Goal: Task Accomplishment & Management: Complete application form

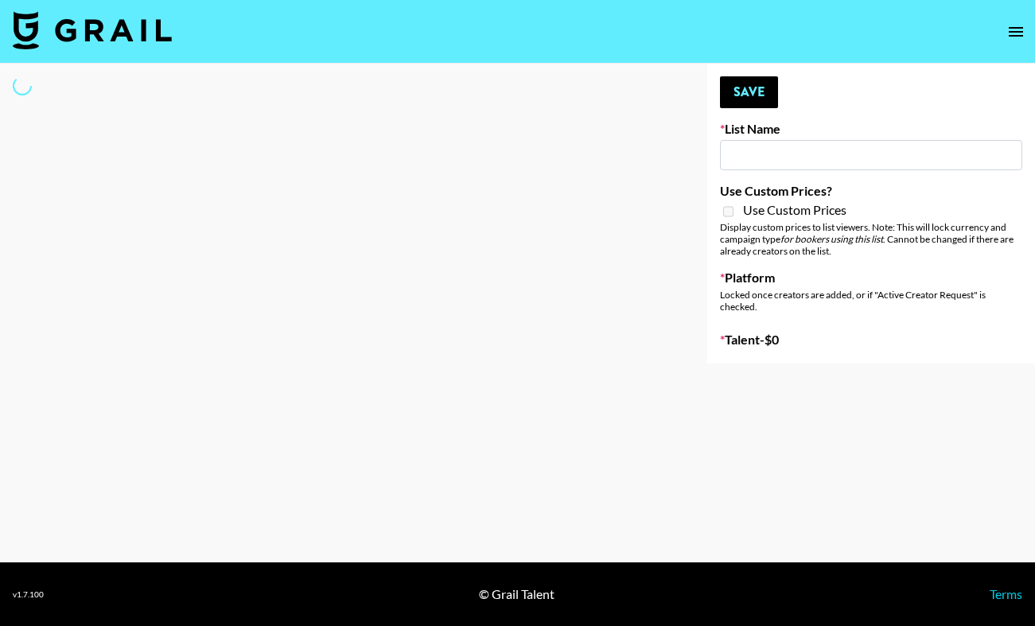
click at [794, 158] on input at bounding box center [871, 155] width 302 height 30
click at [778, 154] on input at bounding box center [871, 155] width 302 height 30
type input "Cetaphil SkinLABS brand immersion event in LDN"
select select "Song"
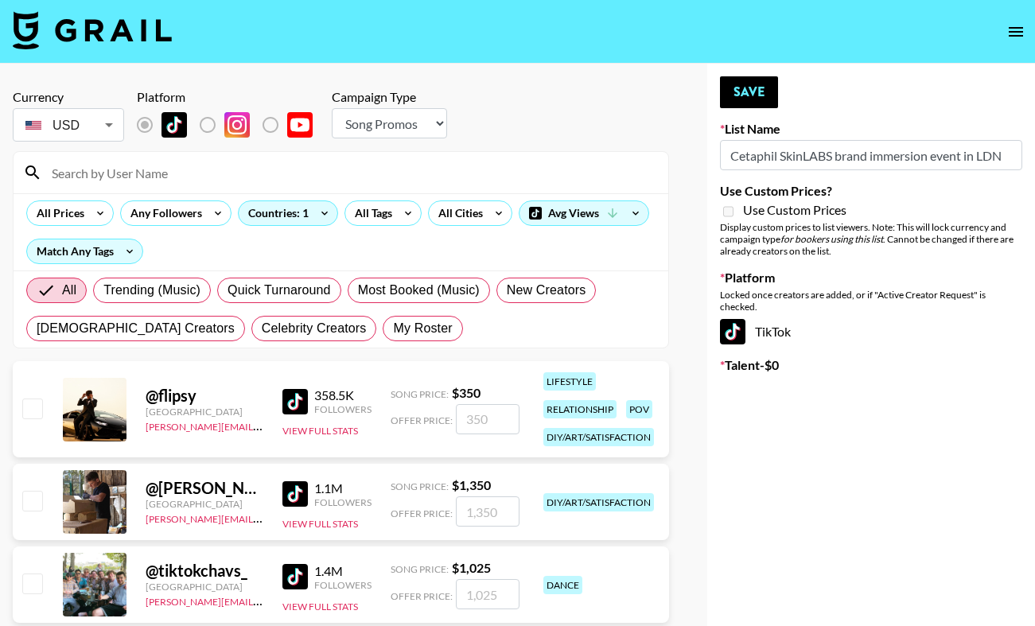
click at [212, 180] on input at bounding box center [350, 172] width 616 height 25
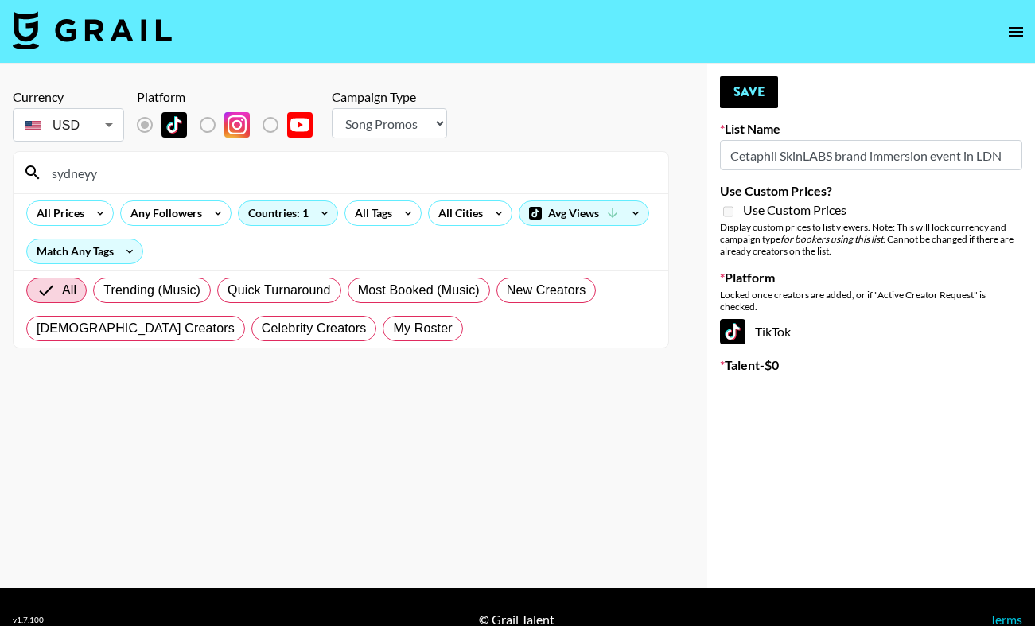
type input "Sydney"
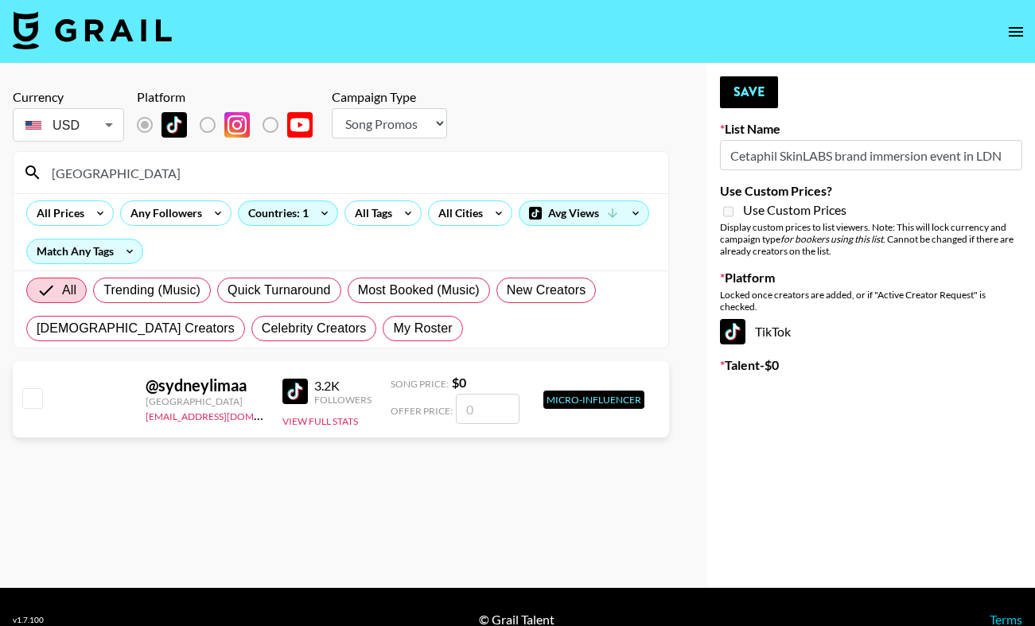
drag, startPoint x: 161, startPoint y: 262, endPoint x: 47, endPoint y: 171, distance: 146.0
click at [47, 171] on input "Sydney" at bounding box center [350, 172] width 616 height 25
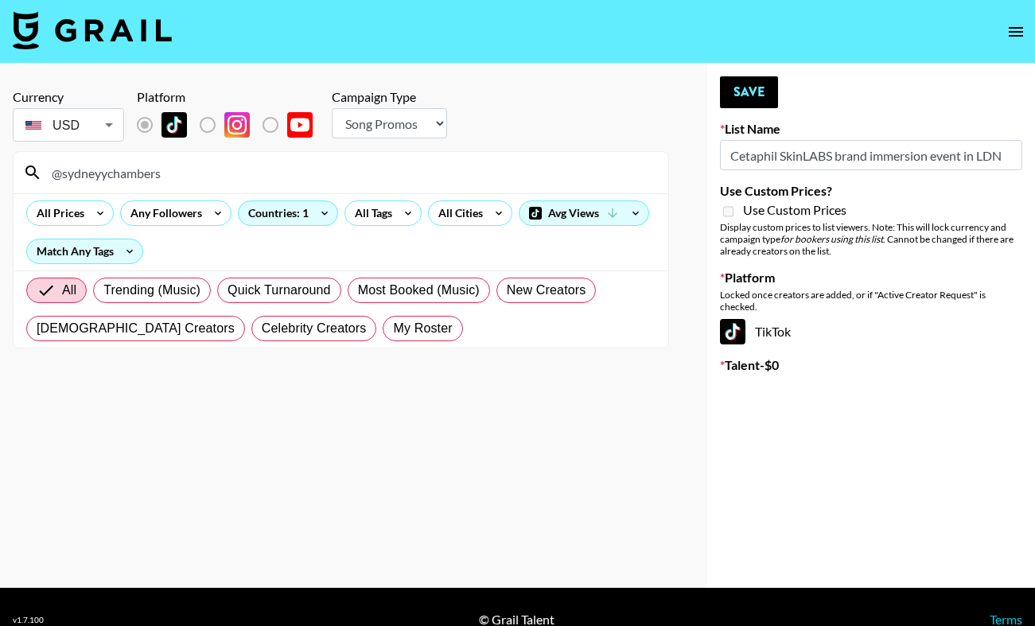
type input "@sydneyychambers"
drag, startPoint x: 173, startPoint y: 177, endPoint x: 5, endPoint y: 177, distance: 168.6
click at [5, 177] on div "Currency USD USD ​ Platform Campaign Type Choose Type... Song Promos Brand Prom…" at bounding box center [341, 326] width 682 height 524
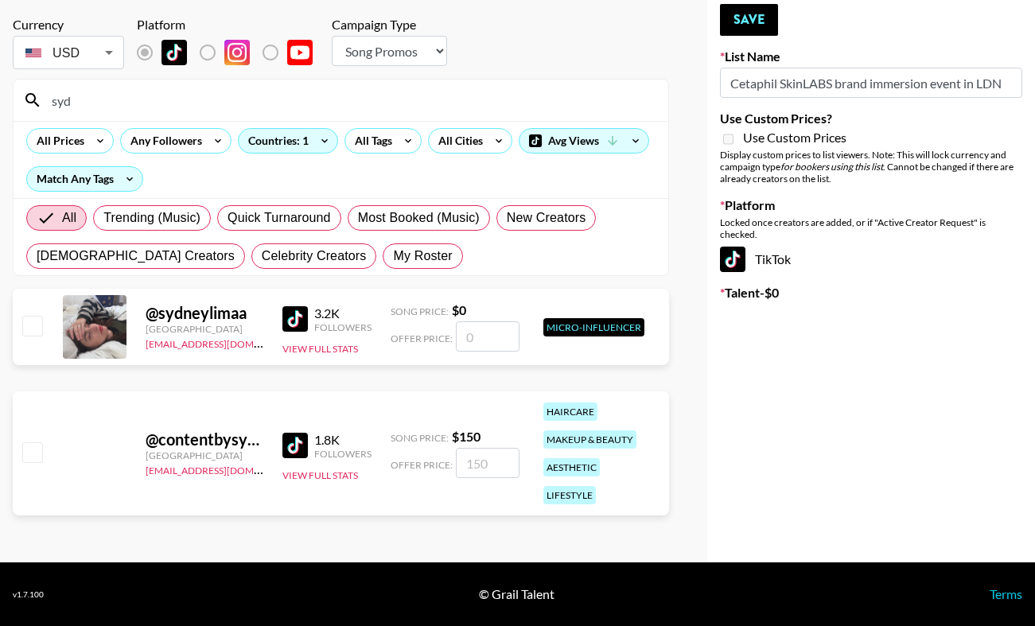
scroll to position [72, 0]
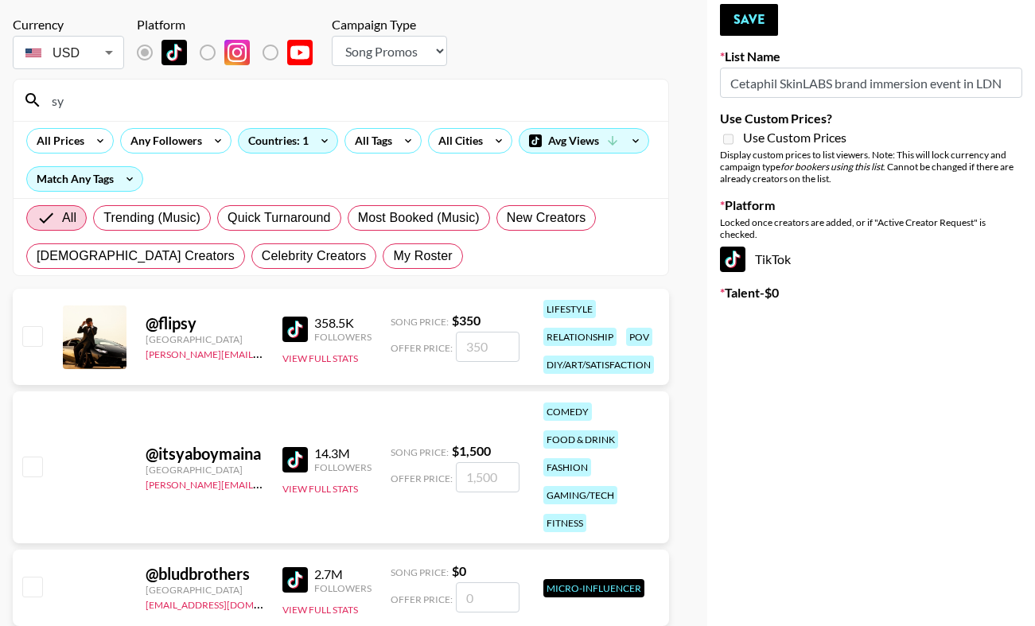
type input "s"
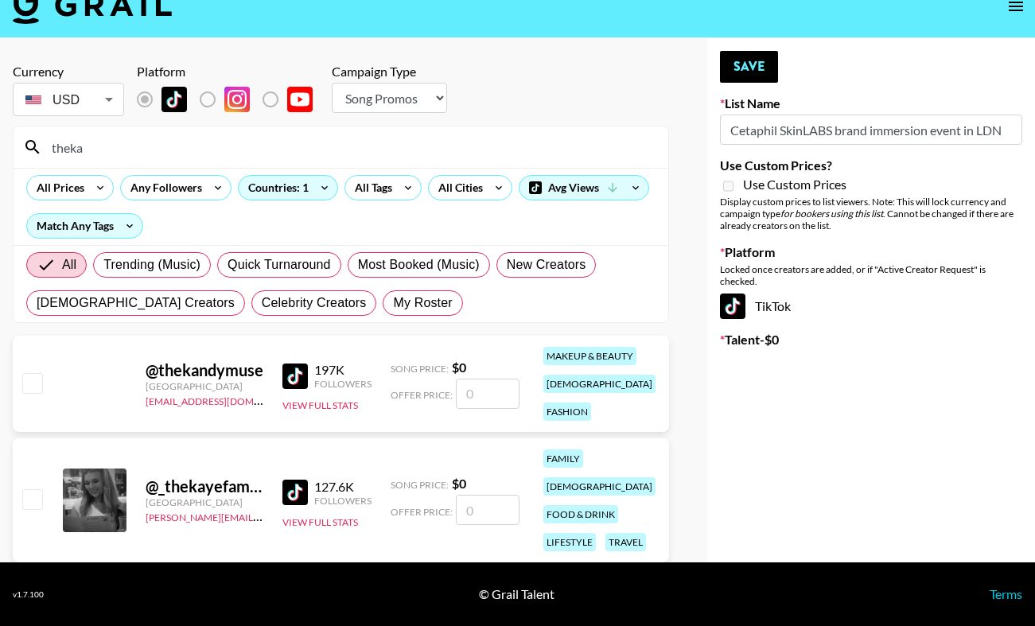
scroll to position [25, 0]
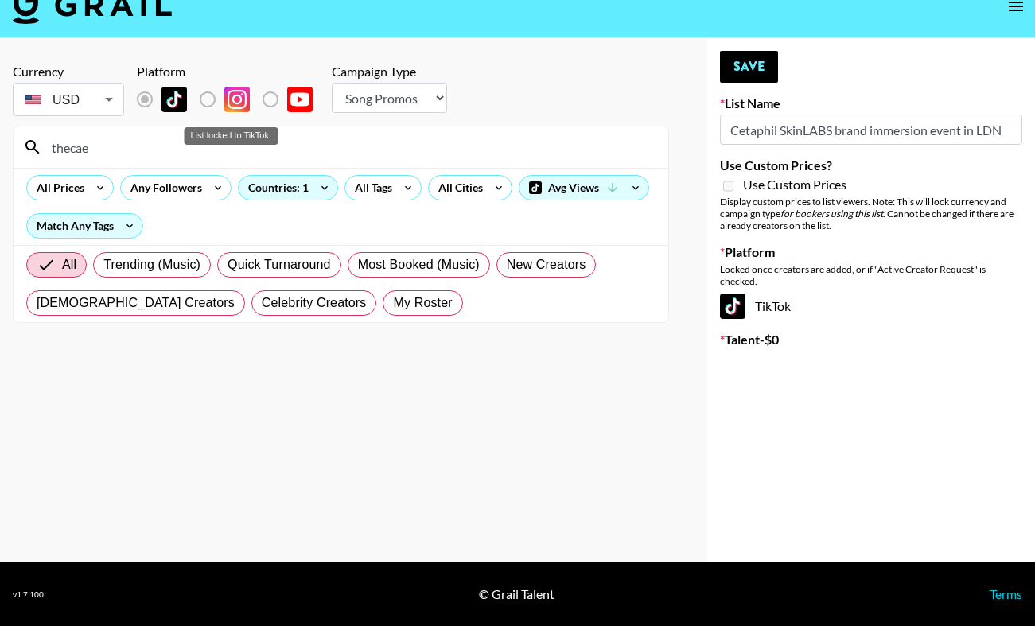
drag, startPoint x: 204, startPoint y: 97, endPoint x: 33, endPoint y: 386, distance: 335.6
click at [33, 386] on section "Currency USD USD ​ Platform Campaign Type Choose Type... Song Promos Brand Prom…" at bounding box center [341, 300] width 656 height 499
click at [94, 157] on input "thecae" at bounding box center [350, 146] width 616 height 25
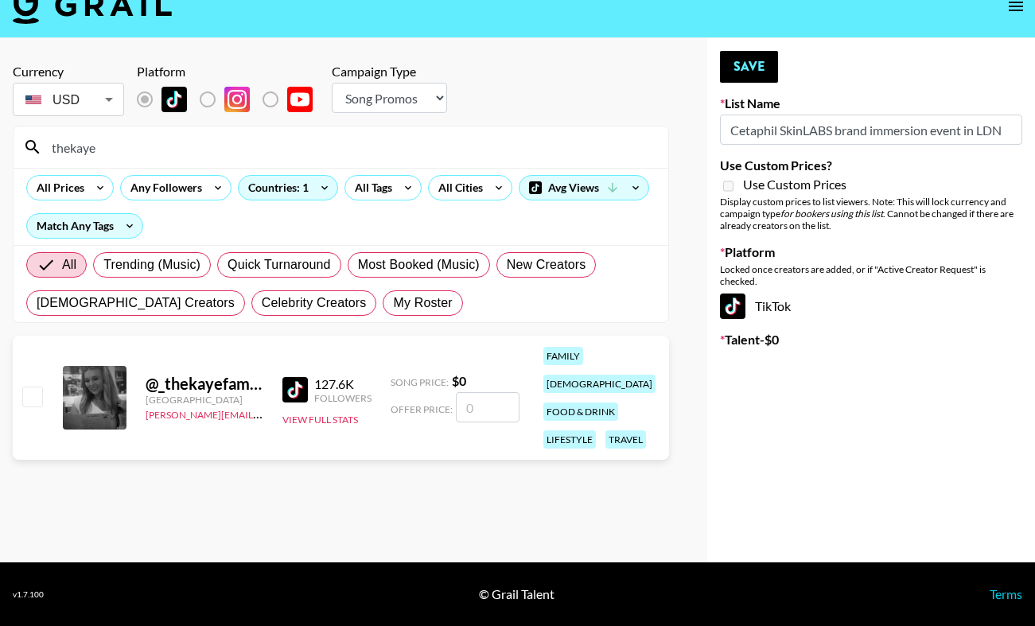
type input "thekaye"
click at [29, 395] on div at bounding box center [31, 397] width 25 height 27
click at [30, 387] on input "checkbox" at bounding box center [31, 396] width 19 height 19
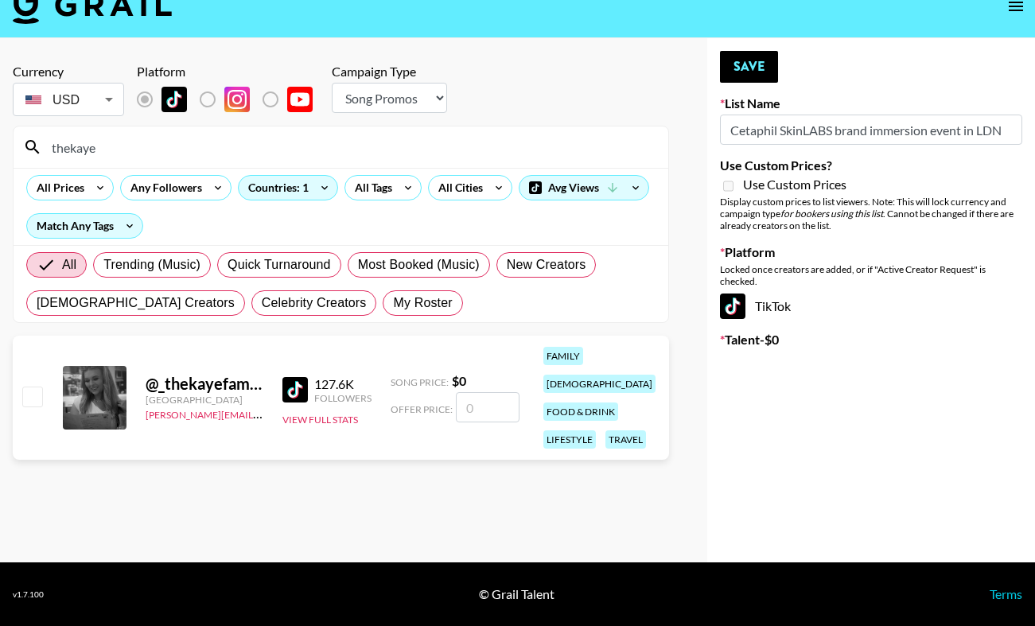
click at [30, 387] on input "checkbox" at bounding box center [31, 396] width 19 height 19
click at [35, 387] on input "checkbox" at bounding box center [31, 396] width 19 height 19
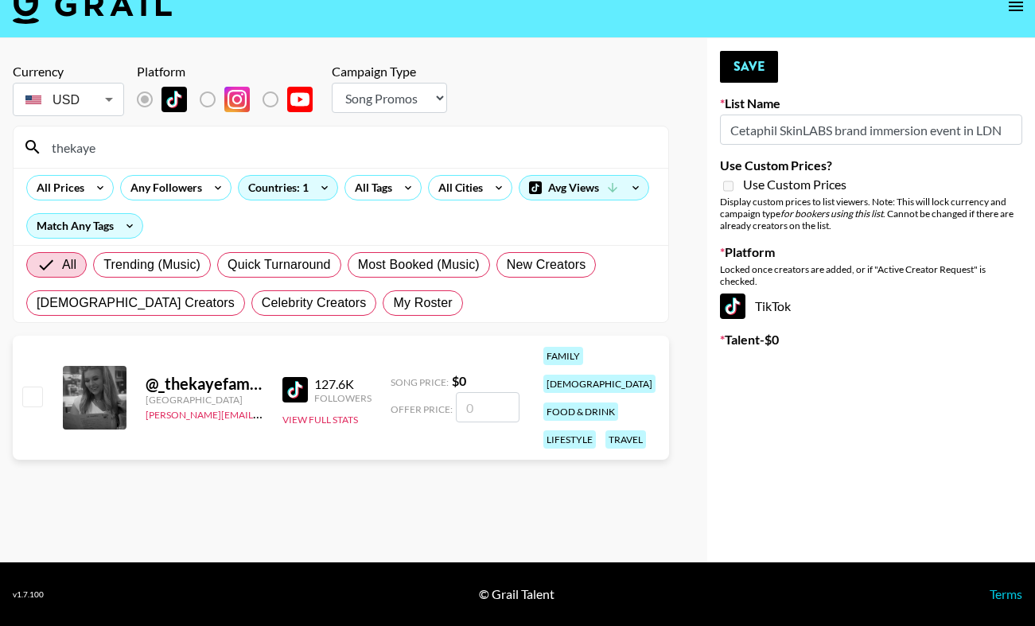
click at [35, 387] on input "checkbox" at bounding box center [31, 396] width 19 height 19
checkbox input "false"
click at [200, 374] on div "@ _thekayefamily" at bounding box center [205, 384] width 118 height 20
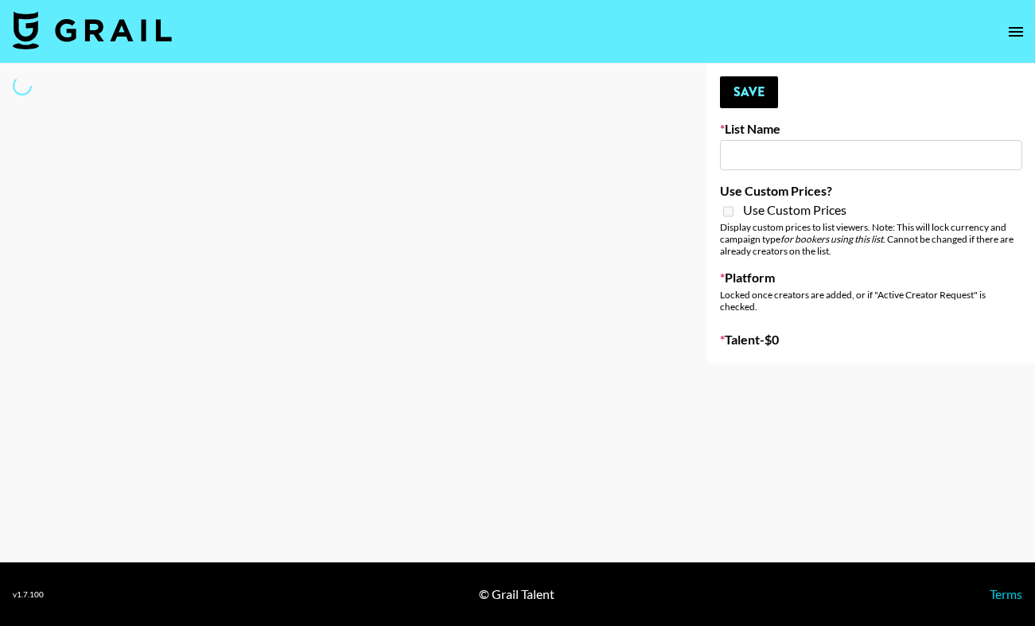
type input "Content Labs for Canva"
select select "Brand"
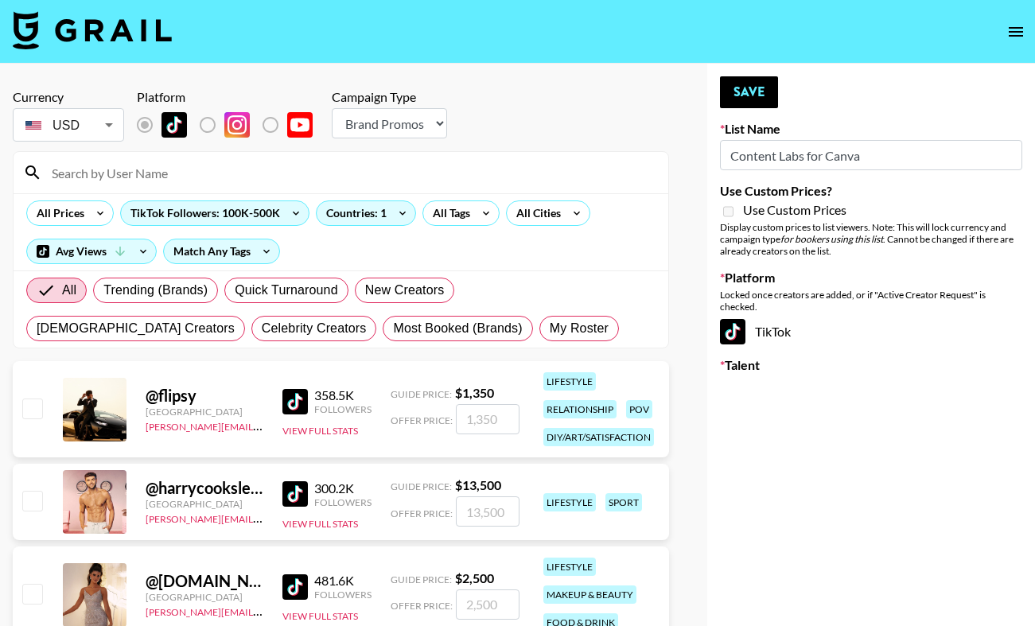
click at [299, 180] on input at bounding box center [350, 172] width 616 height 25
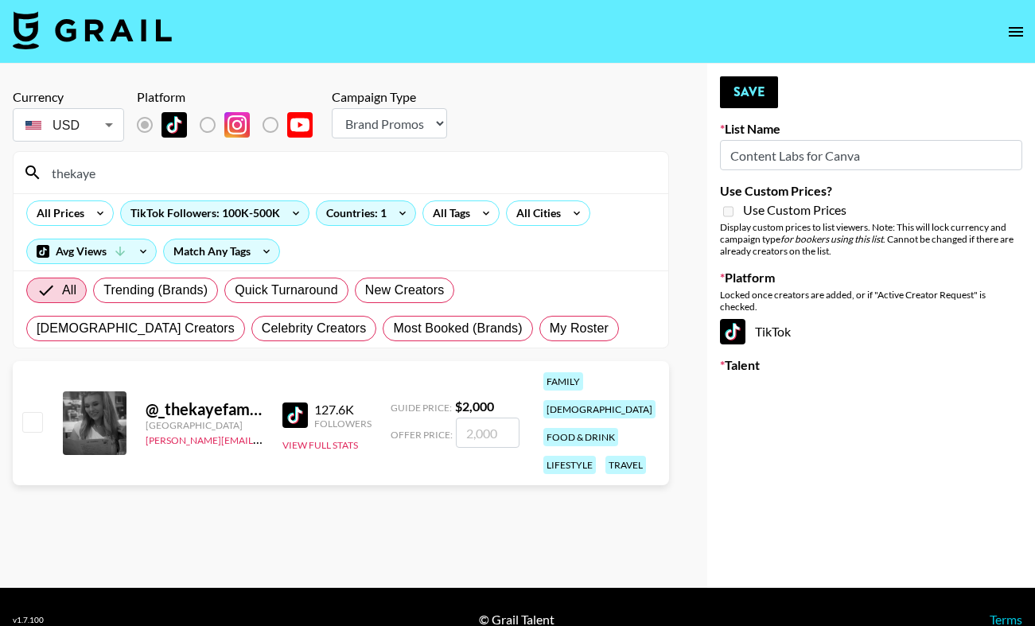
type input "thekaye"
click at [33, 412] on input "checkbox" at bounding box center [31, 421] width 19 height 19
checkbox input "true"
type input "2000"
click at [33, 412] on input "checkbox" at bounding box center [31, 421] width 19 height 19
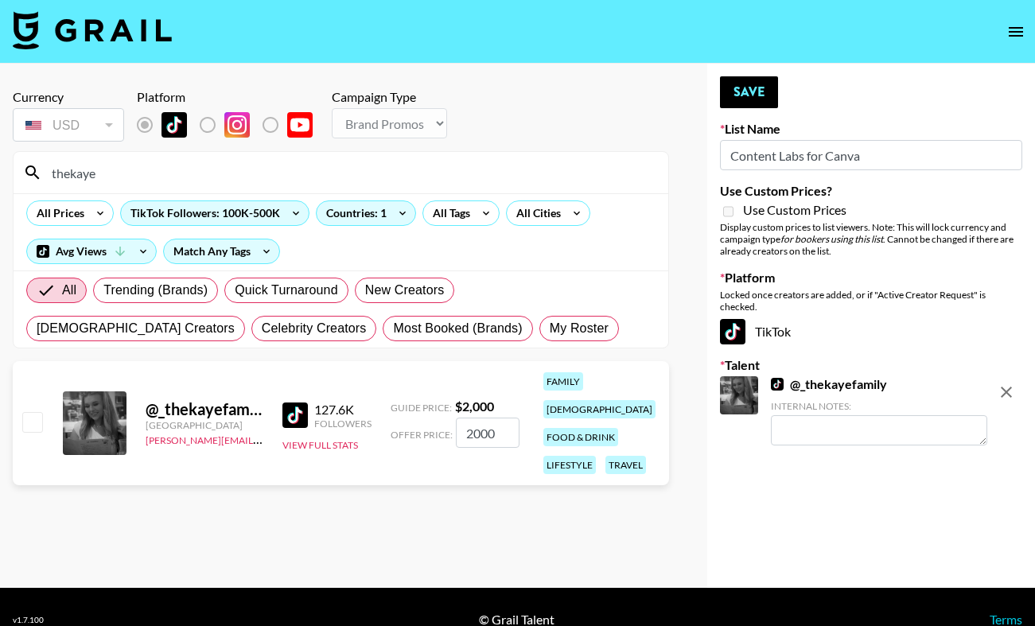
checkbox input "false"
click at [33, 412] on input "checkbox" at bounding box center [31, 421] width 19 height 19
checkbox input "true"
type input "2000"
click at [842, 433] on textarea at bounding box center [879, 430] width 216 height 30
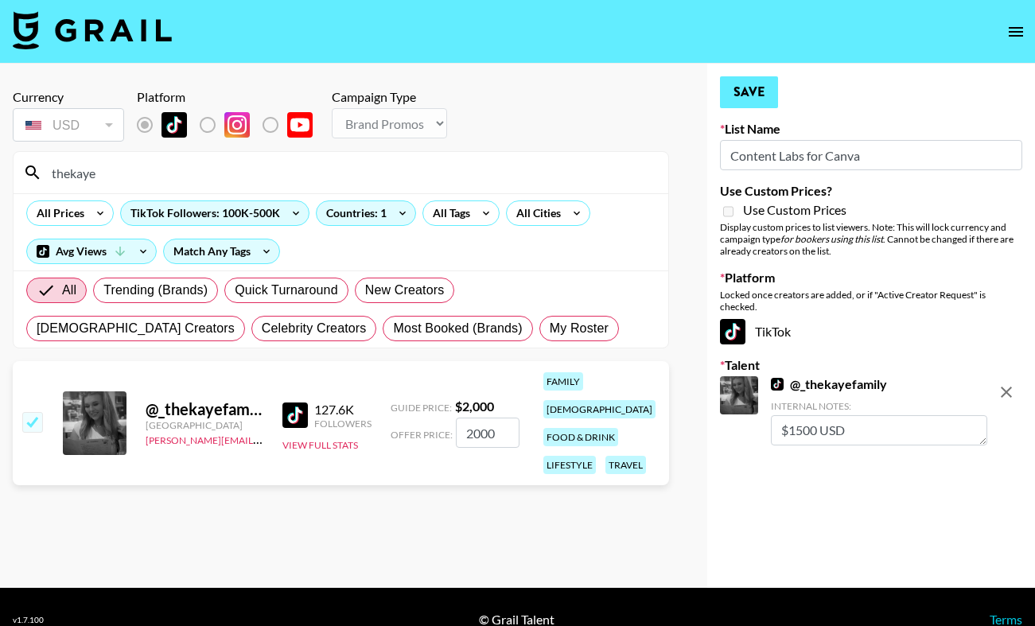
type textarea "$1500 USD"
click at [759, 98] on button "Save" at bounding box center [749, 92] width 58 height 32
